Goal: Check status: Check status

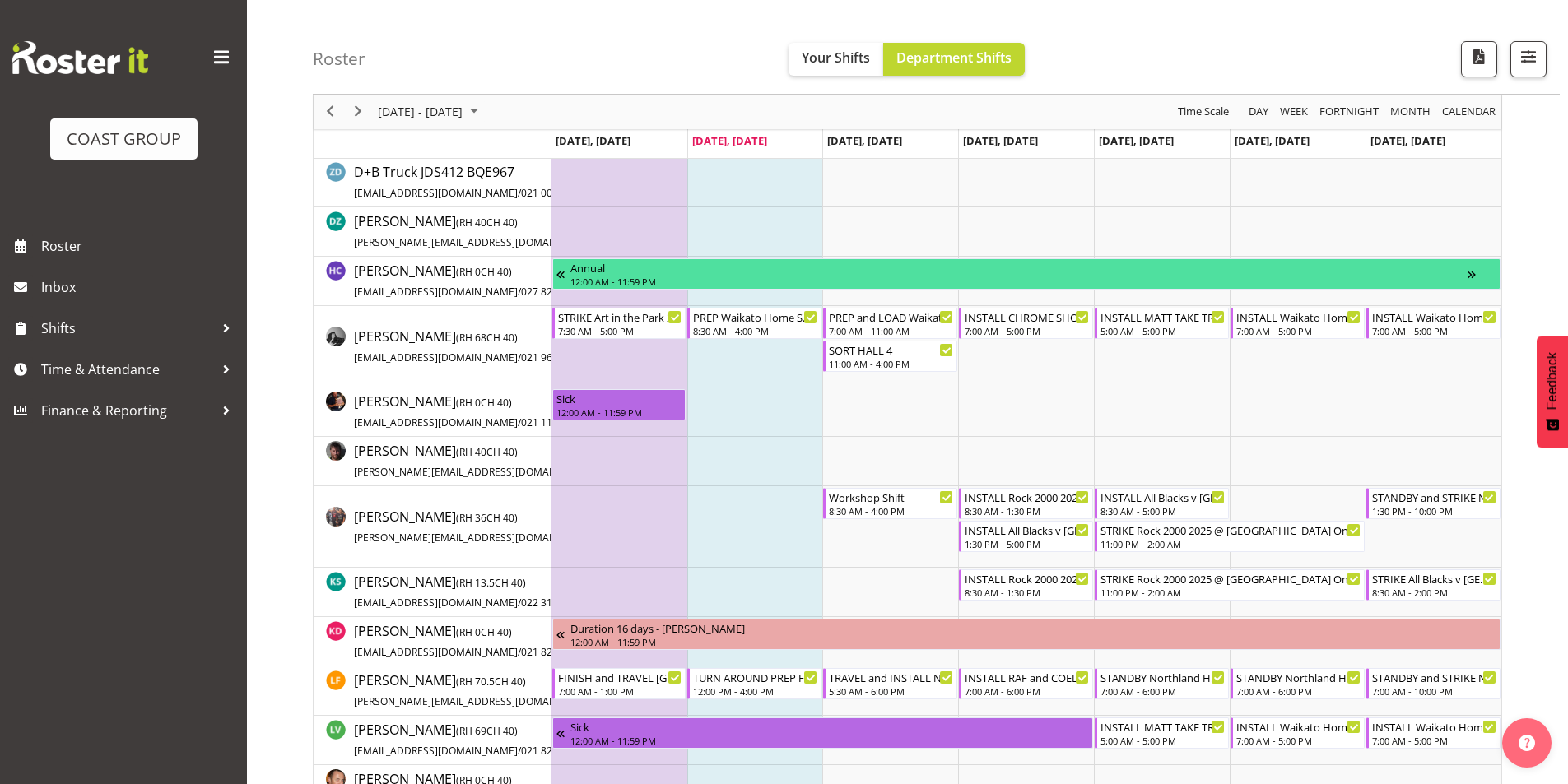
scroll to position [411, 0]
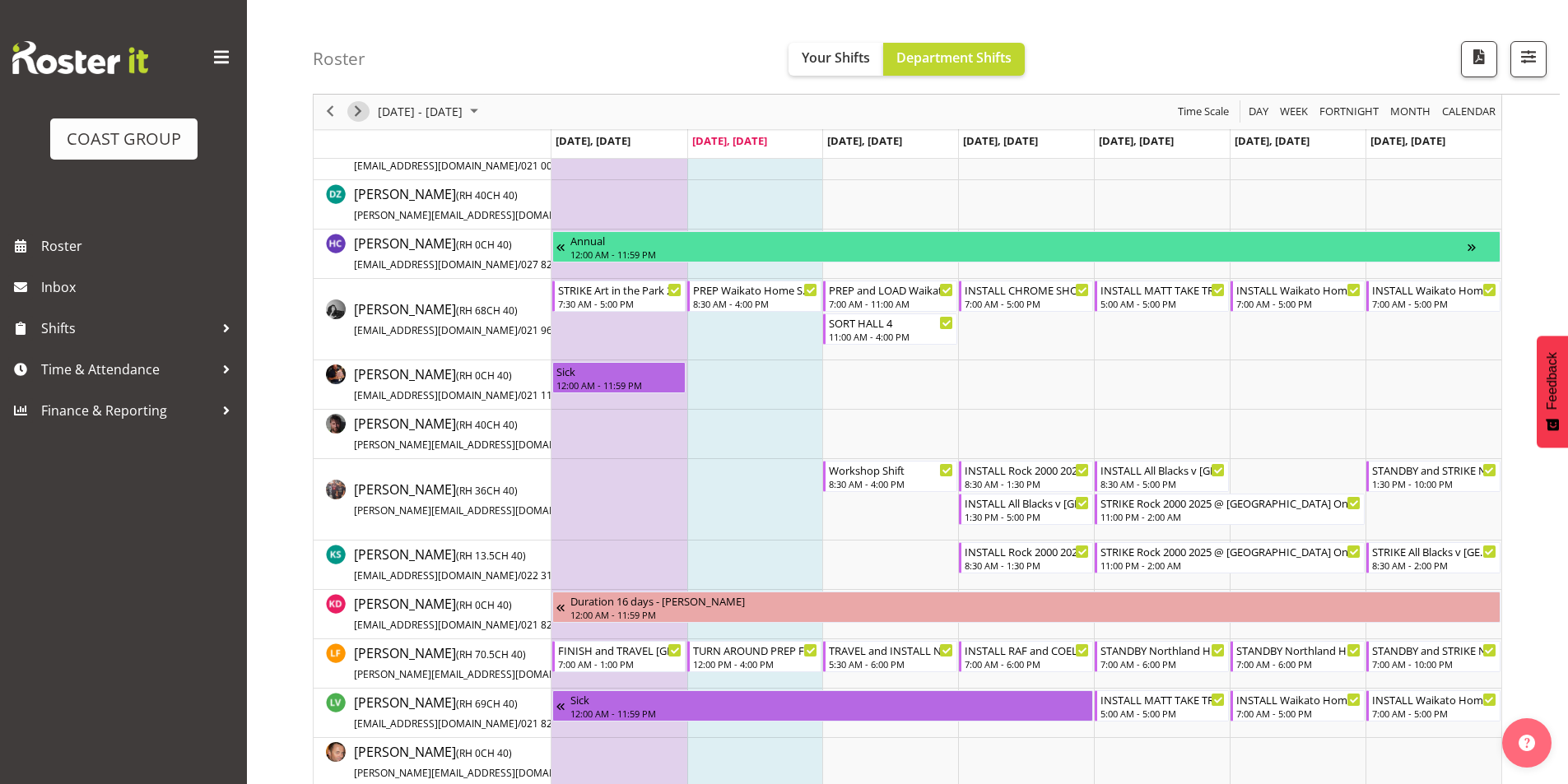
click at [358, 115] on span "Next" at bounding box center [358, 112] width 20 height 21
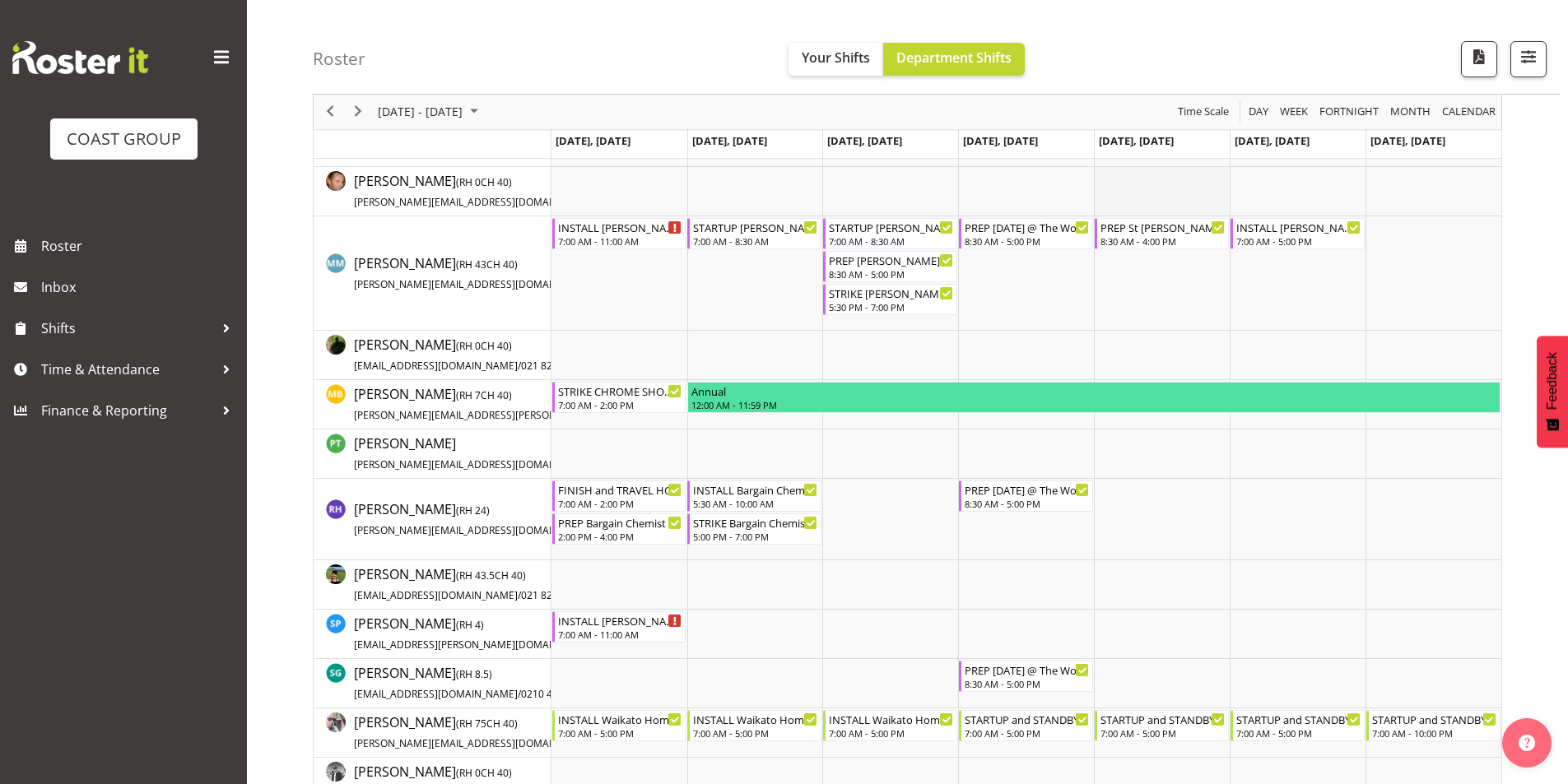
scroll to position [988, 0]
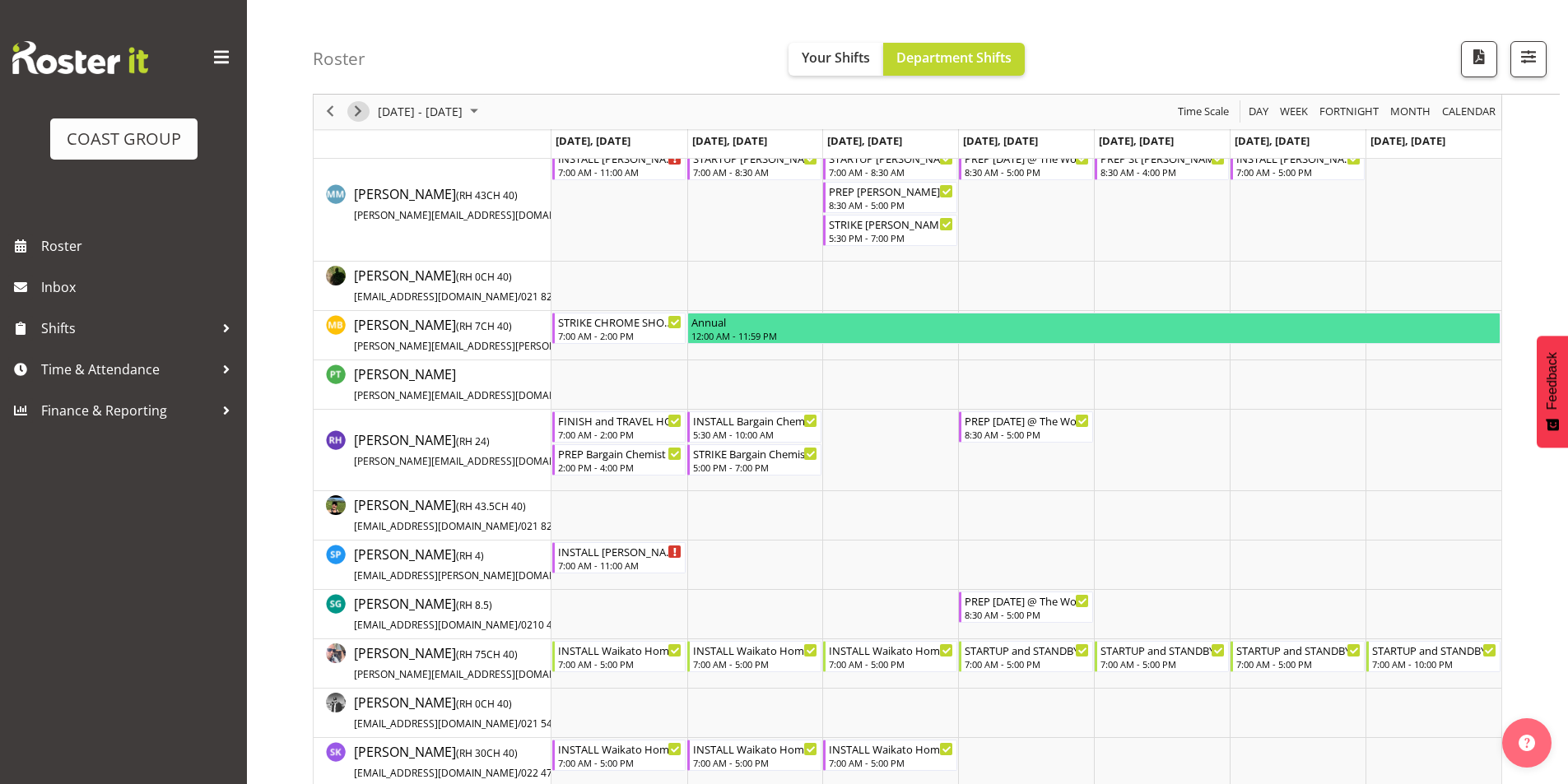
click at [367, 111] on span "Next" at bounding box center [358, 112] width 20 height 21
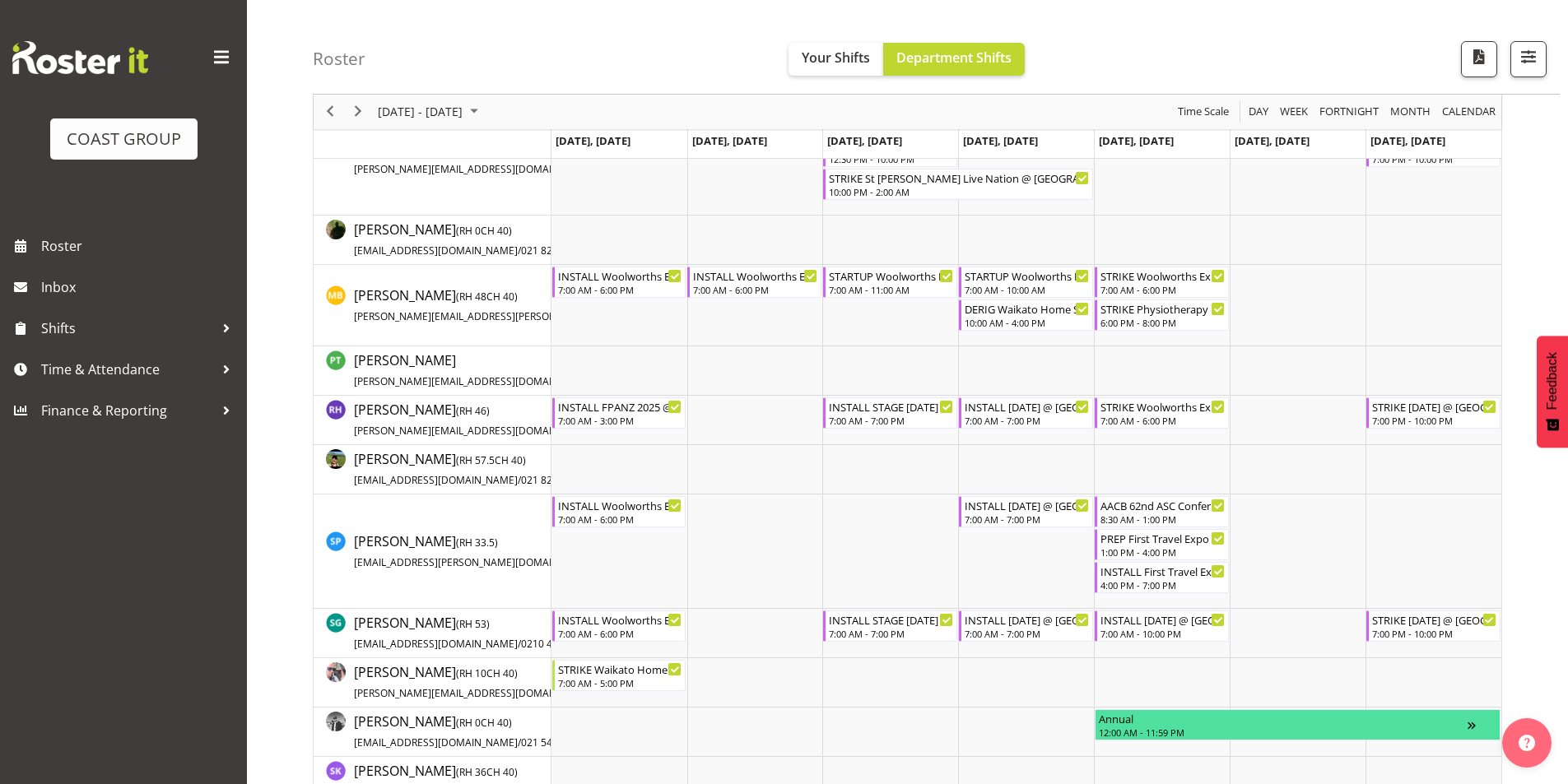
scroll to position [1234, 0]
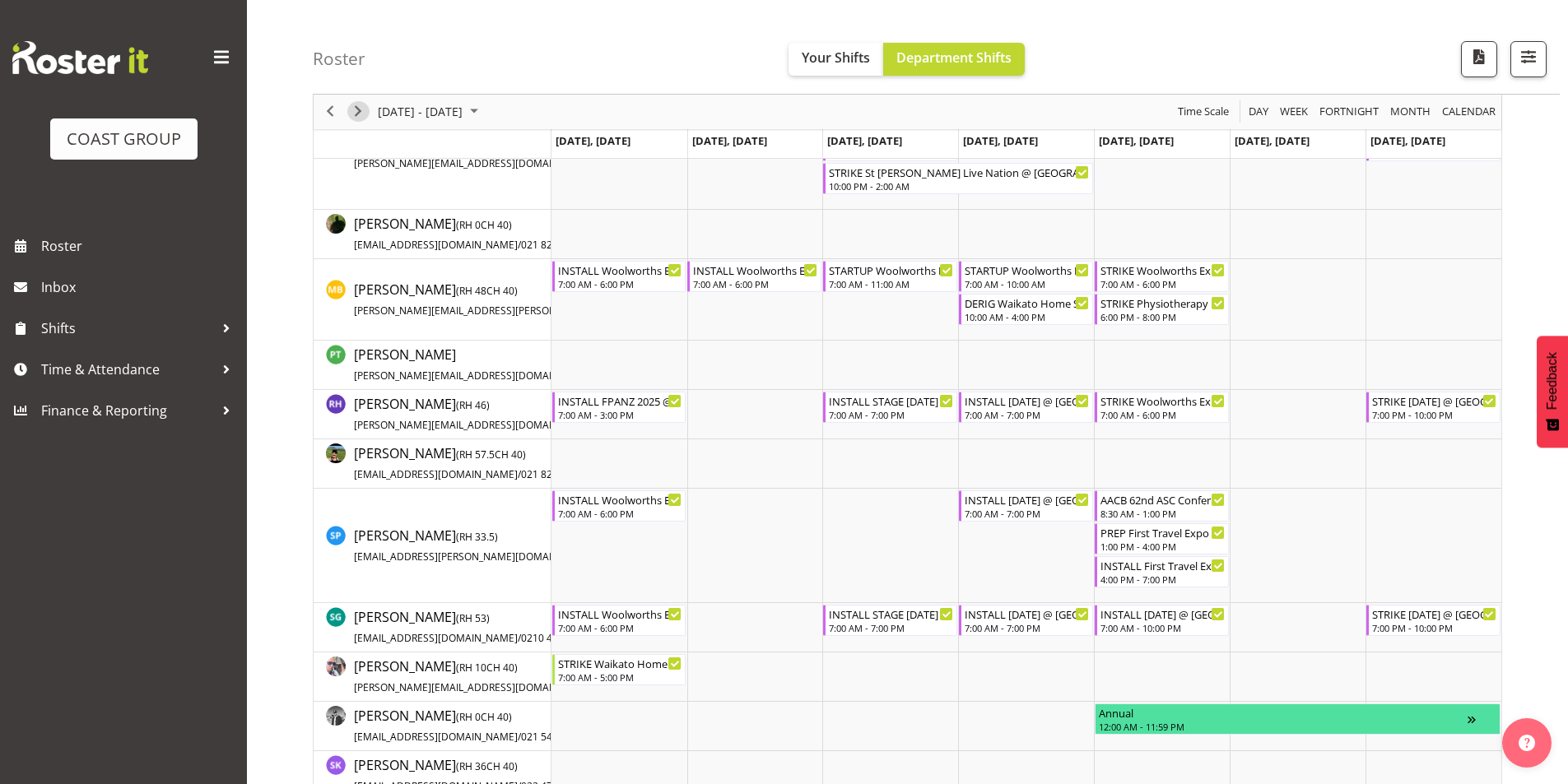
click at [357, 107] on span "Next" at bounding box center [358, 112] width 20 height 21
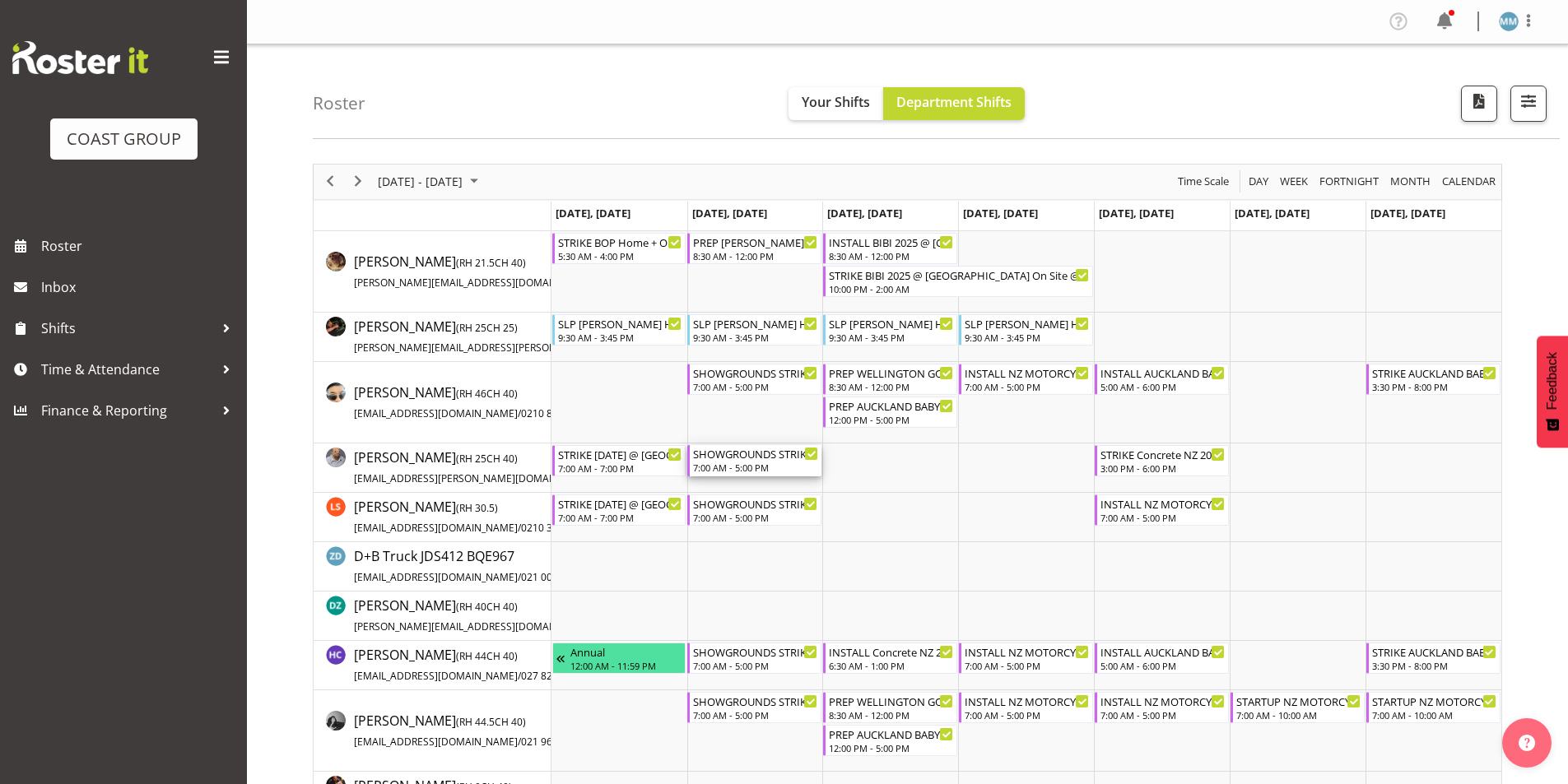
click at [768, 471] on div "7:00 AM - 5:00 PM" at bounding box center [755, 467] width 125 height 13
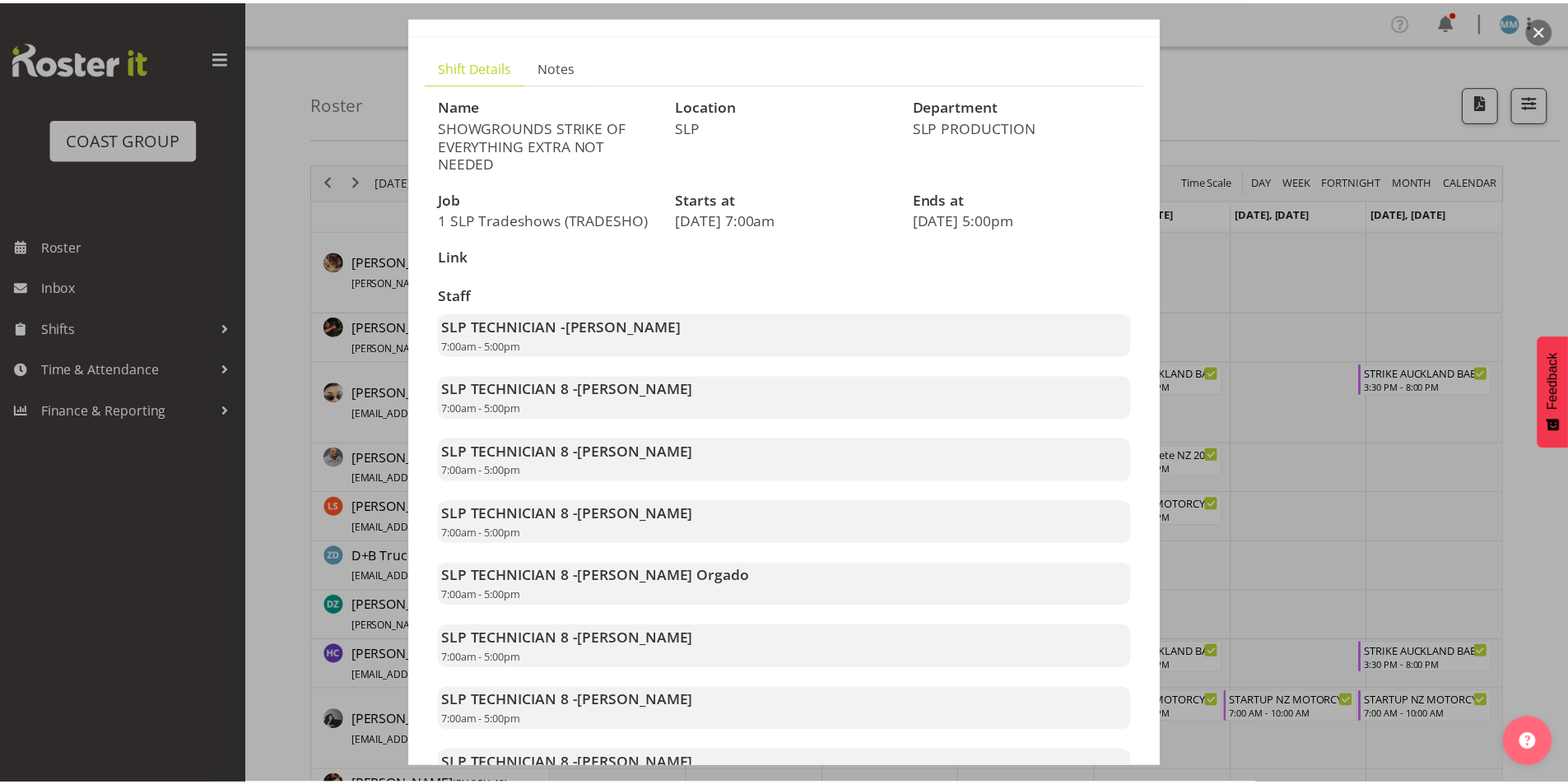
scroll to position [165, 0]
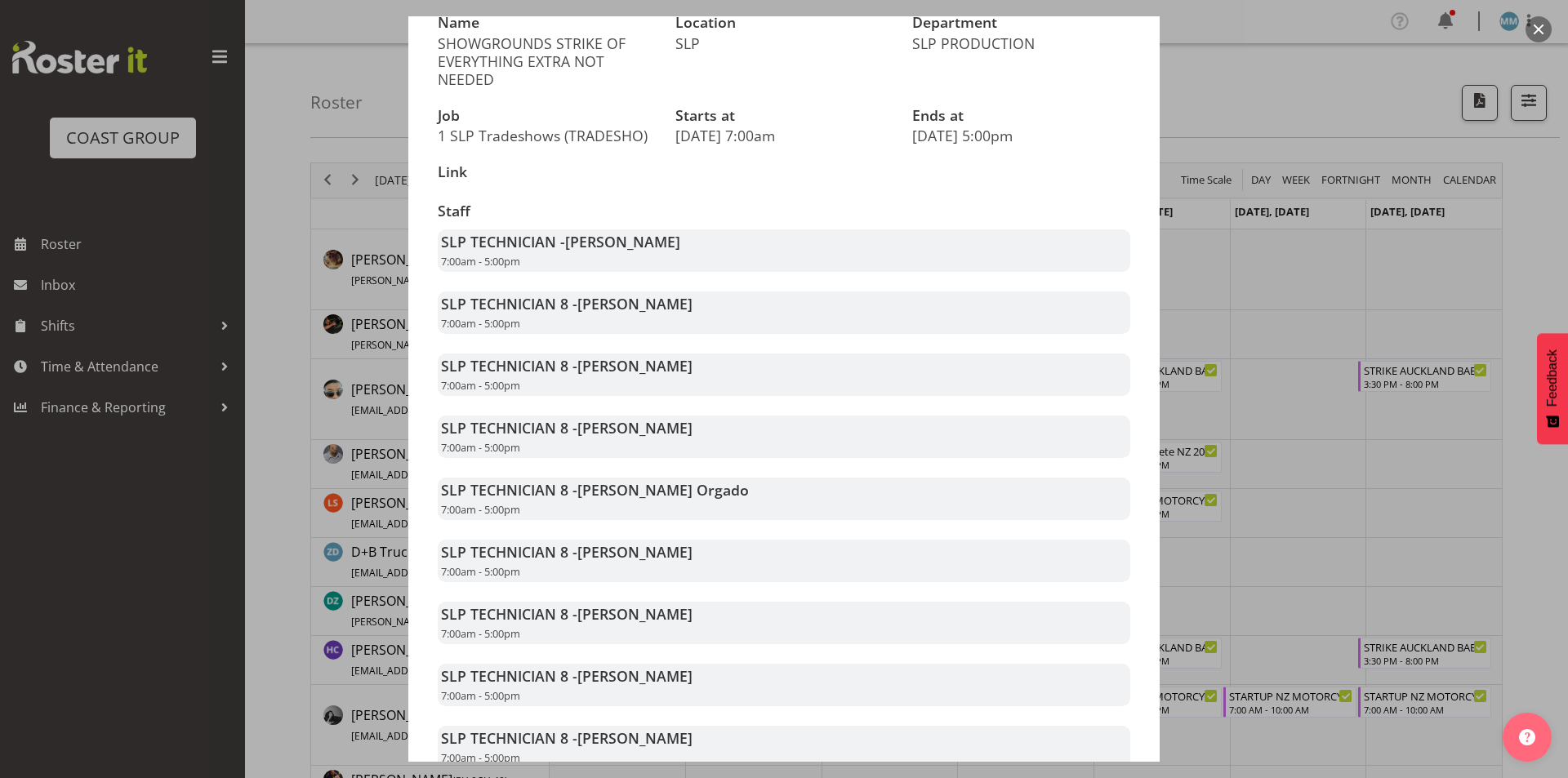
click at [1543, 30] on button "button" at bounding box center [1538, 29] width 26 height 26
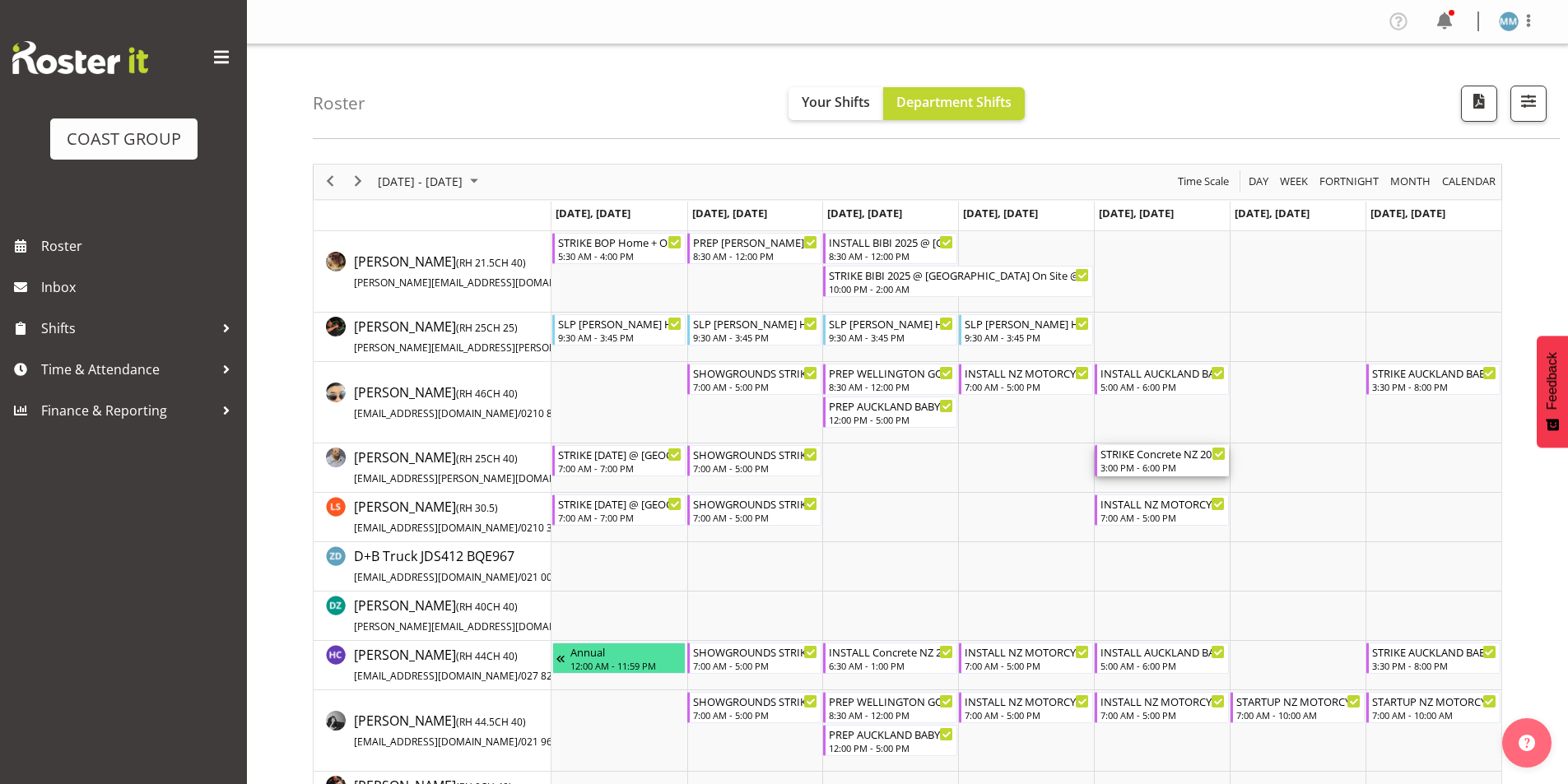
click at [1141, 458] on div "STRIKE Concrete NZ 2025 @ Viaduct Events Center On Site @ 1530" at bounding box center [1162, 453] width 125 height 16
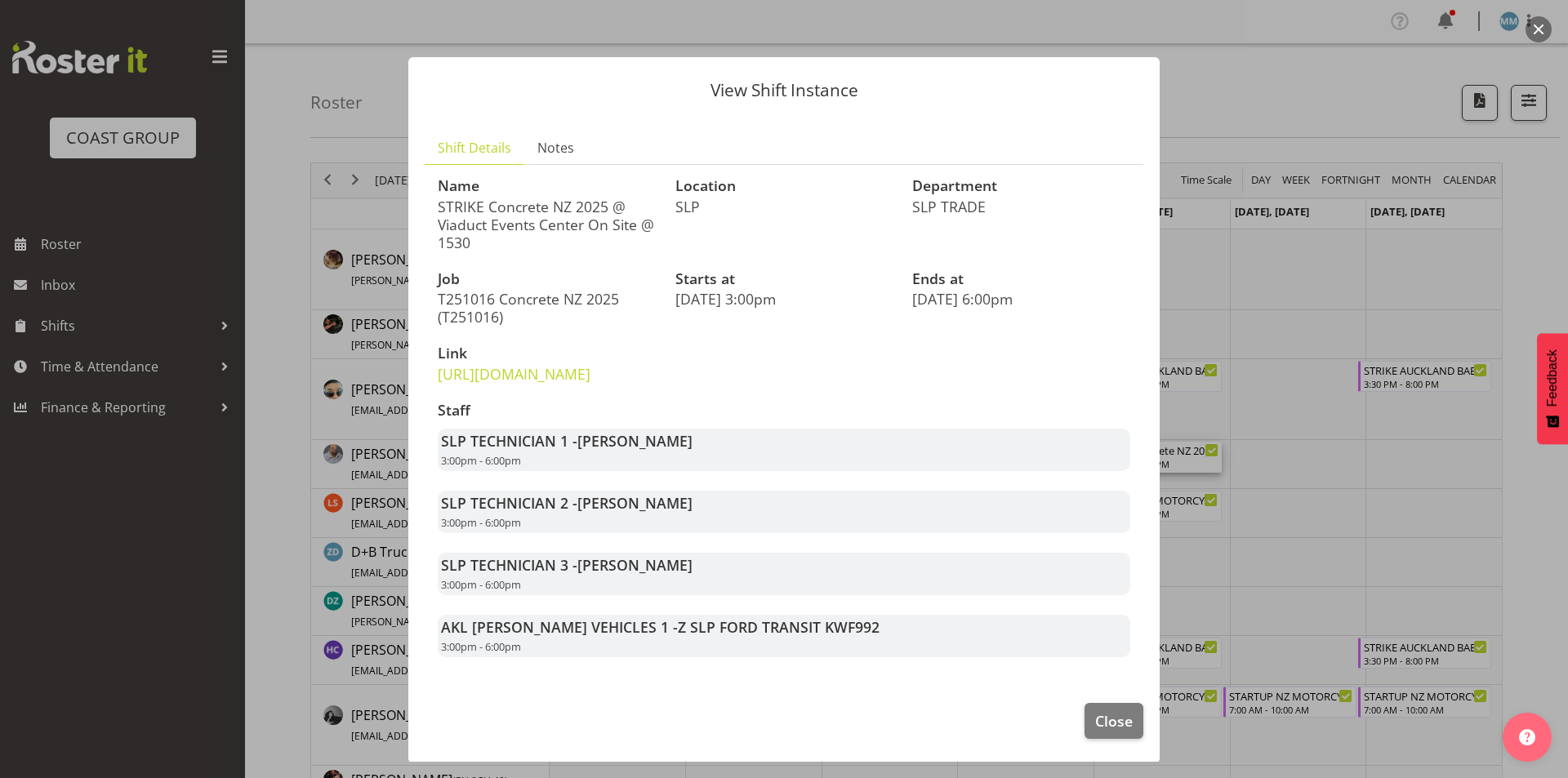
click at [1539, 28] on button "button" at bounding box center [1538, 29] width 26 height 26
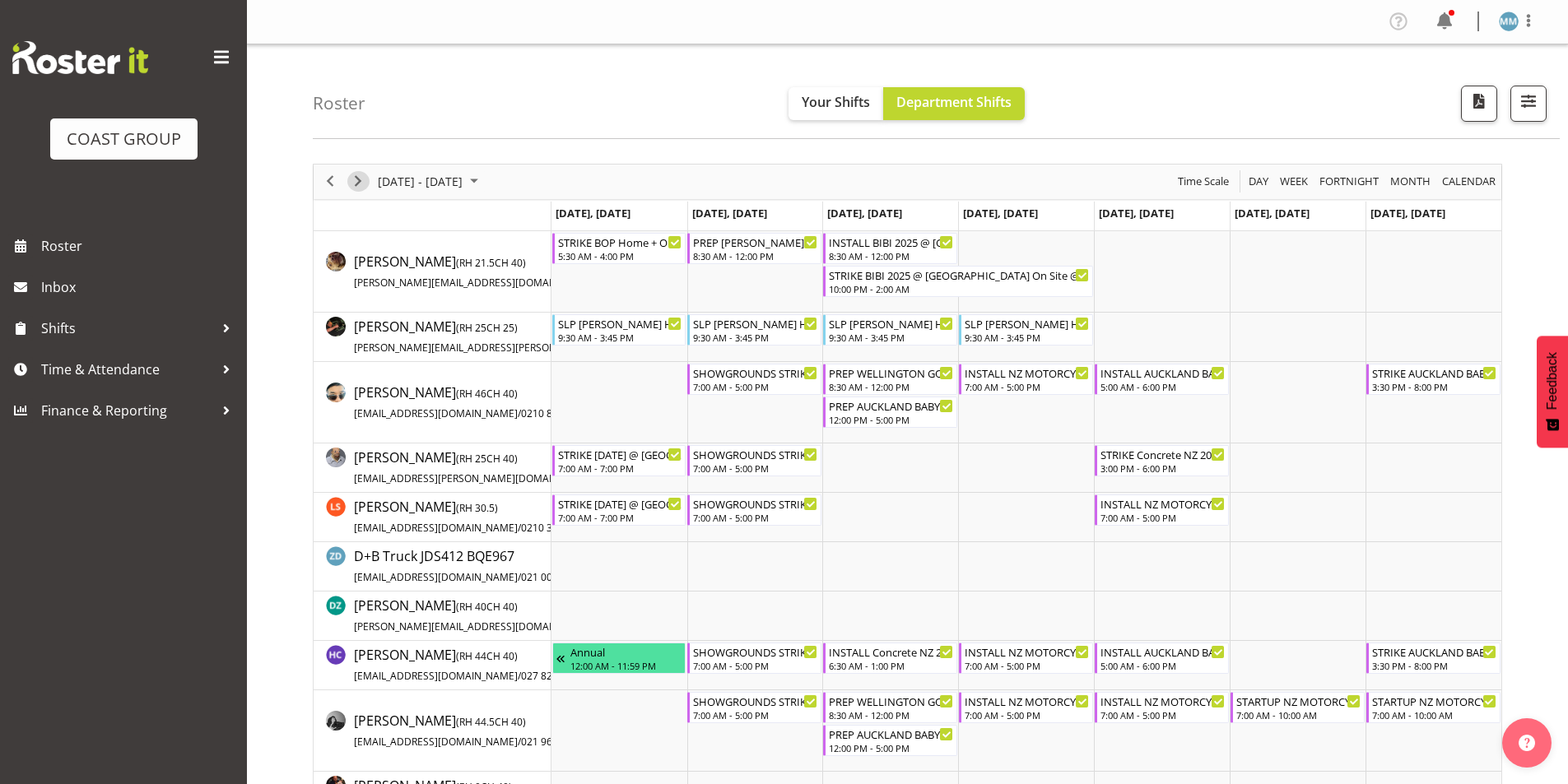
click at [347, 175] on div "next period" at bounding box center [358, 182] width 28 height 35
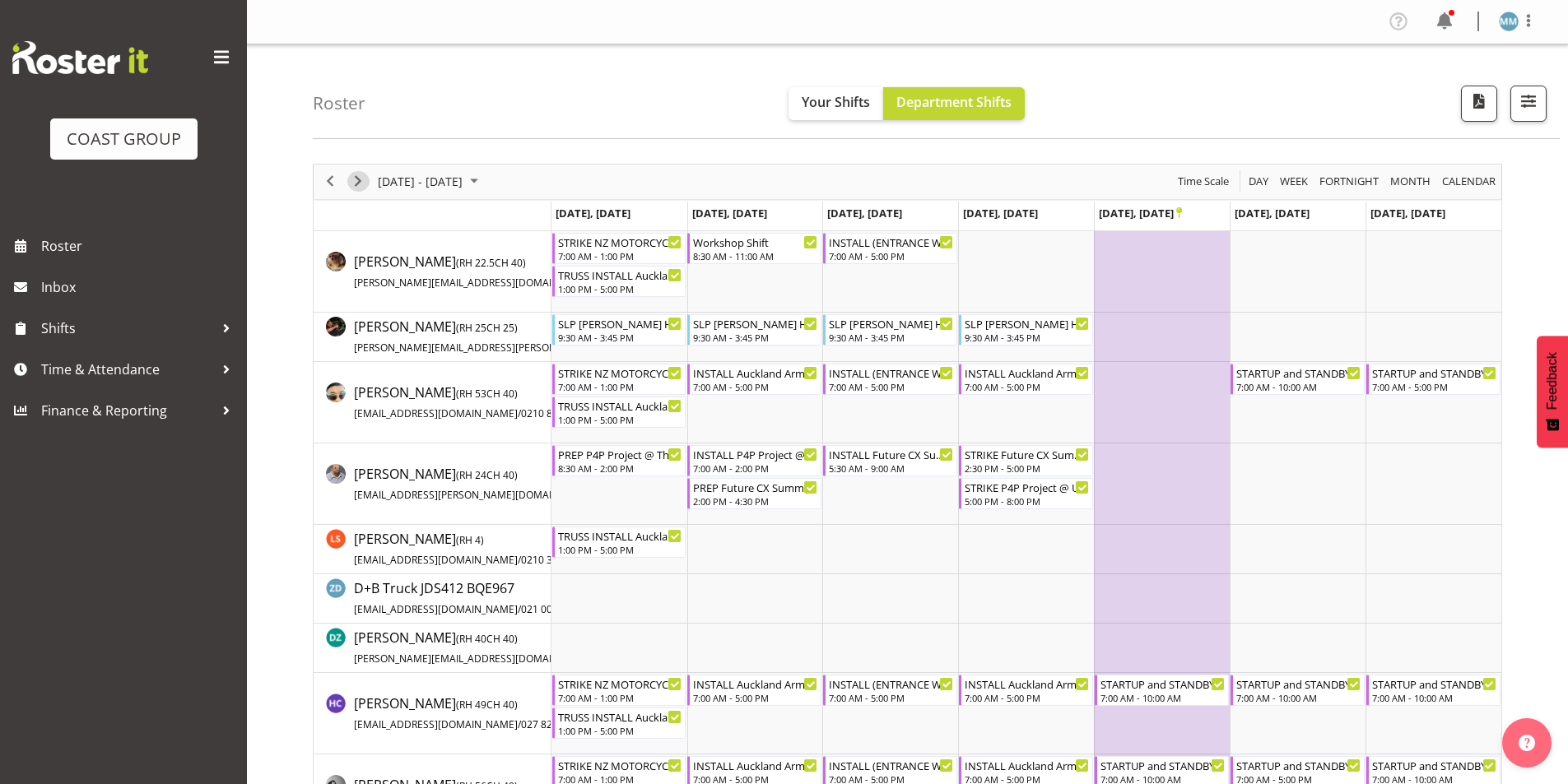
click at [353, 188] on span "Next" at bounding box center [358, 181] width 20 height 21
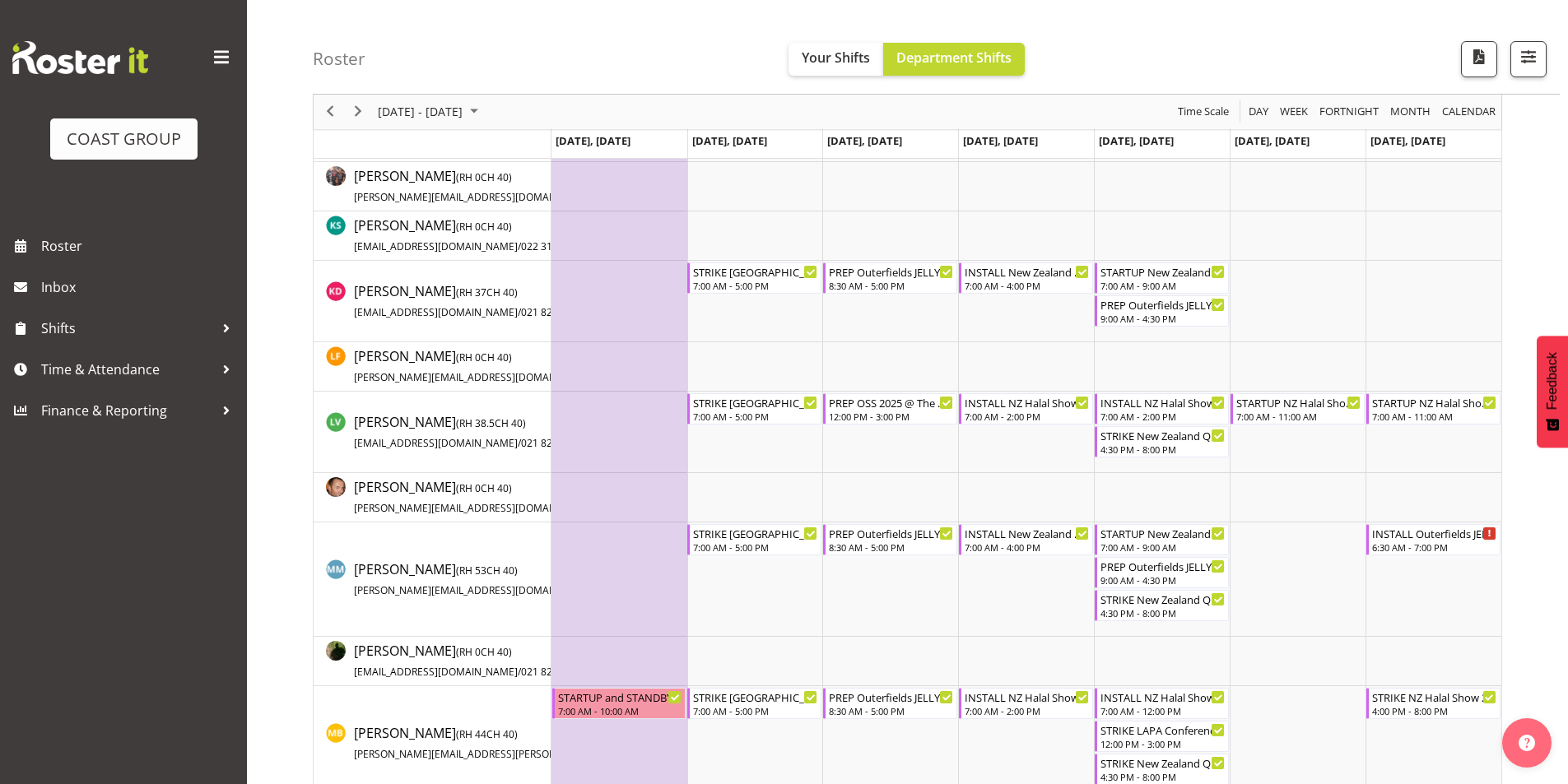
scroll to position [741, 0]
click at [53, 246] on span "Roster" at bounding box center [140, 246] width 198 height 25
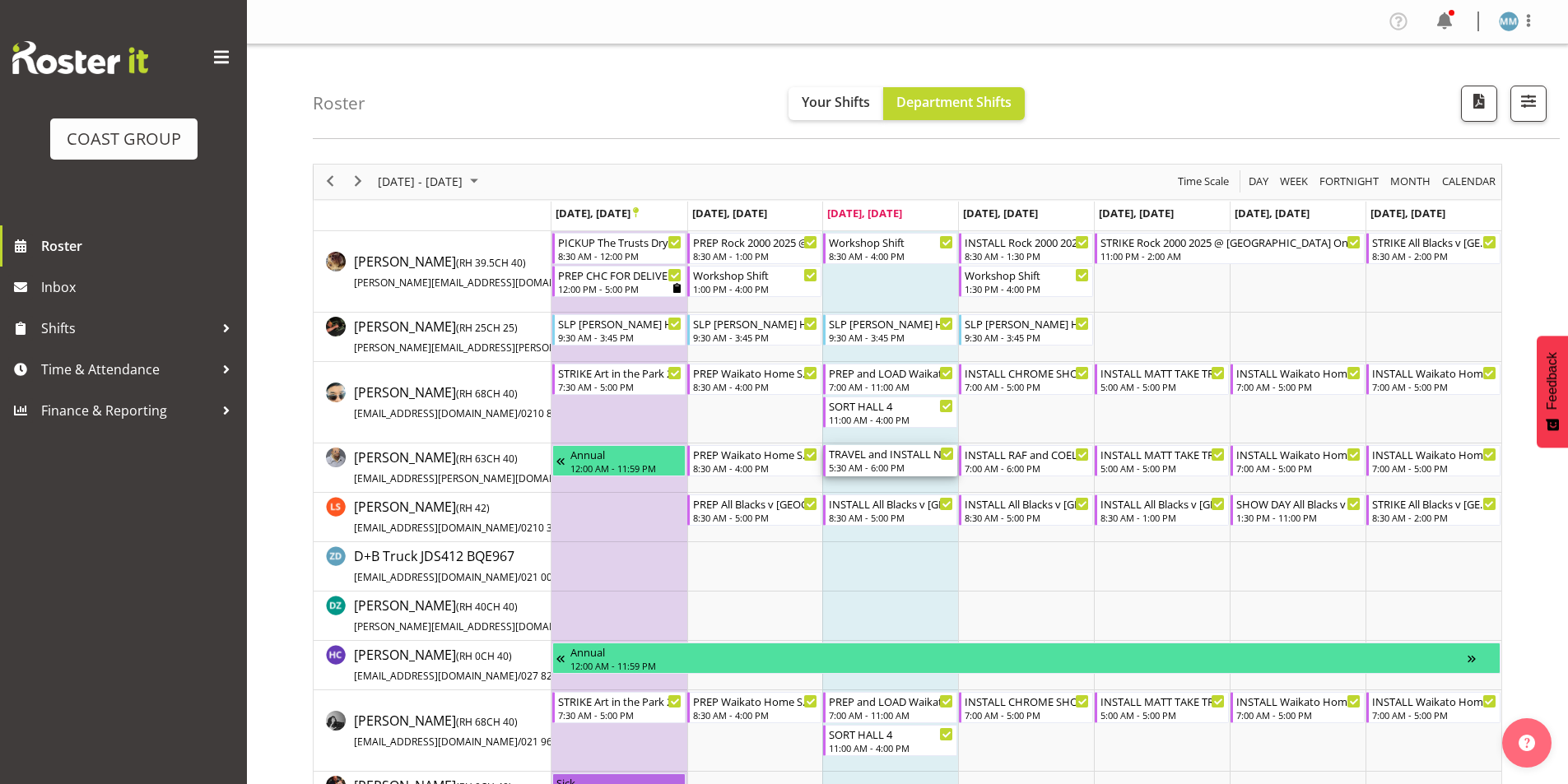
click at [895, 460] on div "TRAVEL and INSTALL Northland Home and Lifestyle Show 2025 @ [PERSON_NAME][GEOGR…" at bounding box center [891, 453] width 125 height 16
